Goal: Task Accomplishment & Management: Manage account settings

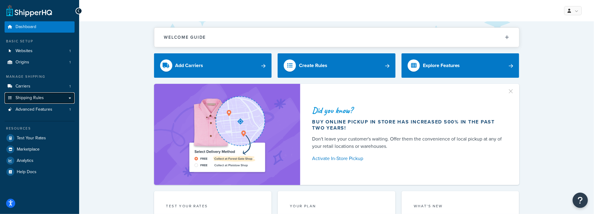
click at [63, 96] on link "Shipping Rules" at bounding box center [40, 97] width 70 height 11
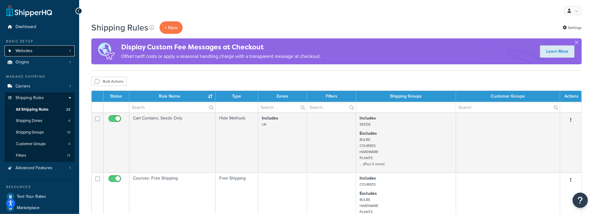
click at [48, 53] on link "Websites 1" at bounding box center [40, 50] width 70 height 11
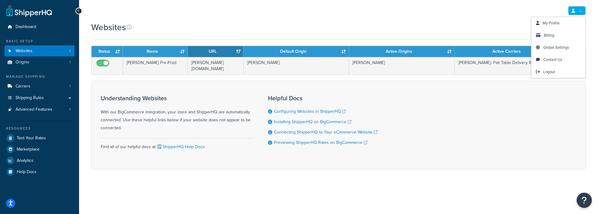
click at [579, 12] on link at bounding box center [577, 10] width 18 height 9
click at [553, 36] on span "Billing" at bounding box center [549, 35] width 10 height 6
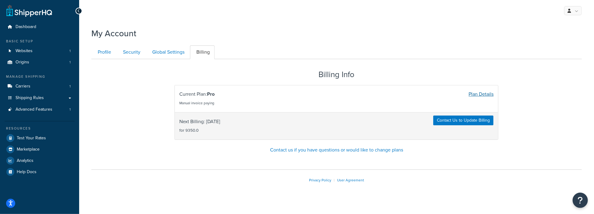
click at [470, 93] on link "Plan Details" at bounding box center [480, 93] width 25 height 7
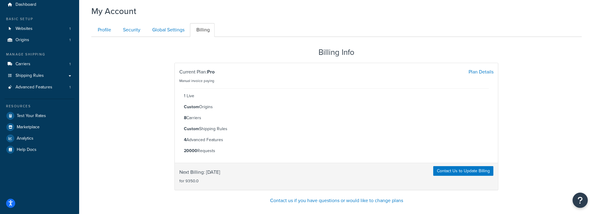
scroll to position [30, 0]
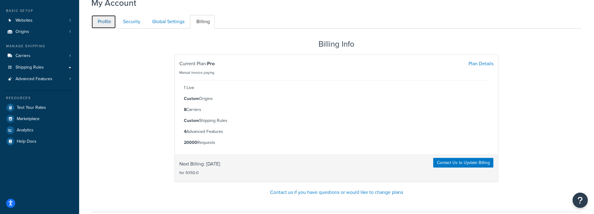
click at [103, 25] on link "Profile" at bounding box center [103, 22] width 25 height 14
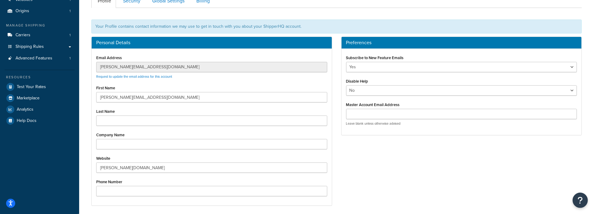
scroll to position [28, 0]
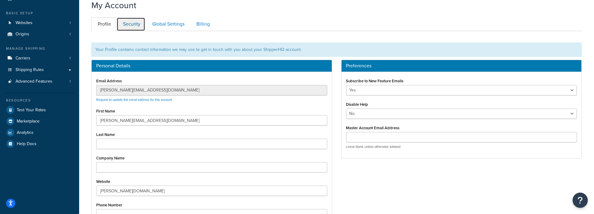
click at [137, 26] on link "Security" at bounding box center [131, 24] width 29 height 14
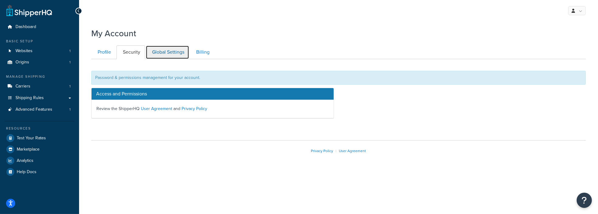
click at [152, 49] on link "Global Settings" at bounding box center [168, 52] width 44 height 14
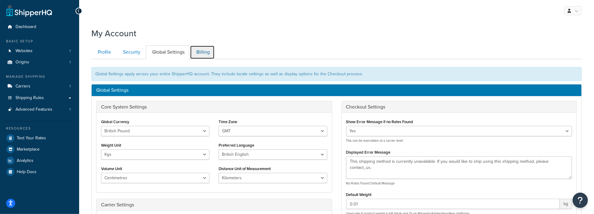
click at [203, 55] on link "Billing" at bounding box center [202, 52] width 25 height 14
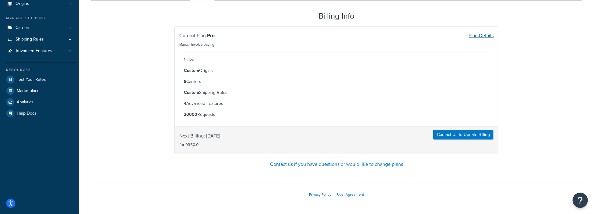
click at [488, 33] on link "Plan Details" at bounding box center [480, 35] width 25 height 7
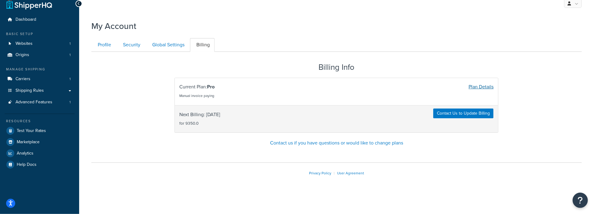
scroll to position [6, 0]
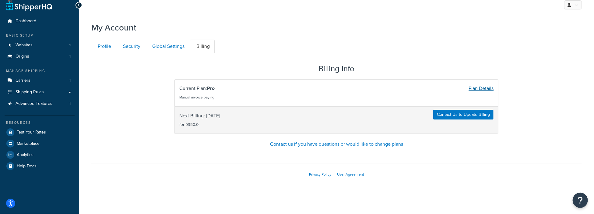
click at [484, 85] on link "Plan Details" at bounding box center [480, 88] width 25 height 7
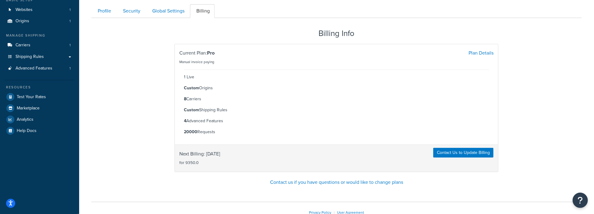
scroll to position [58, 0]
